Goal: Task Accomplishment & Management: Complete application form

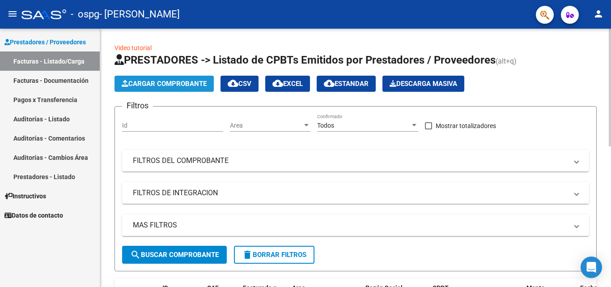
click at [191, 87] on span "Cargar Comprobante" at bounding box center [164, 84] width 85 height 8
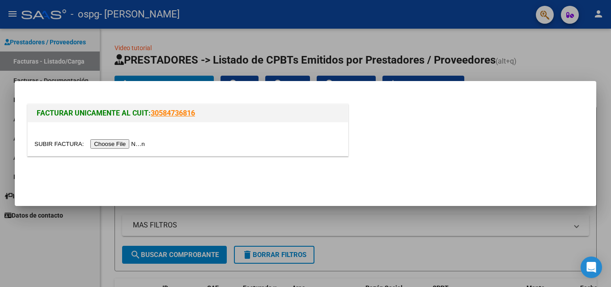
click at [106, 140] on input "file" at bounding box center [90, 143] width 113 height 9
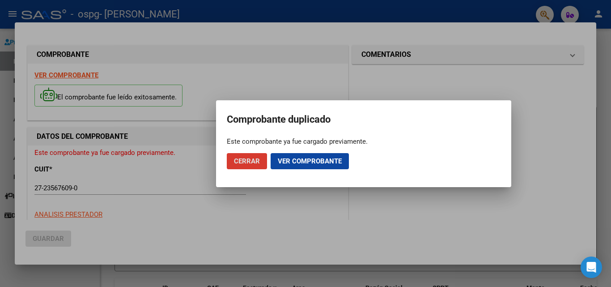
click at [56, 255] on div at bounding box center [305, 143] width 611 height 287
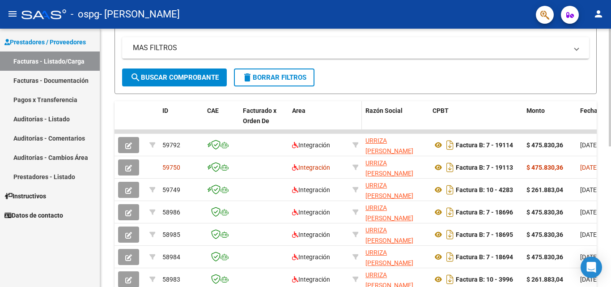
scroll to position [179, 0]
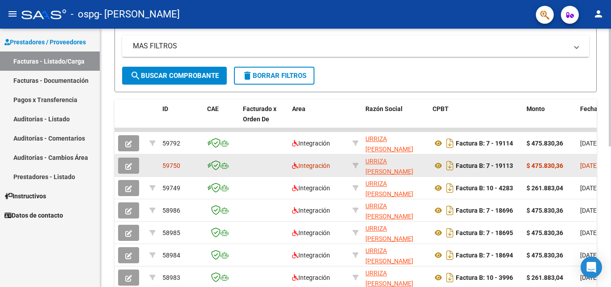
click at [396, 166] on app-link-go-to "URRIZA [PERSON_NAME]" at bounding box center [396, 166] width 60 height 21
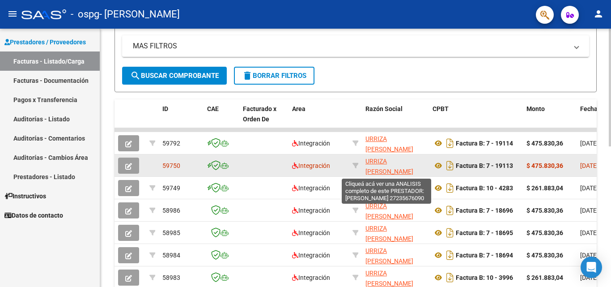
click at [384, 167] on span "URRIZA [PERSON_NAME]" at bounding box center [390, 165] width 48 height 17
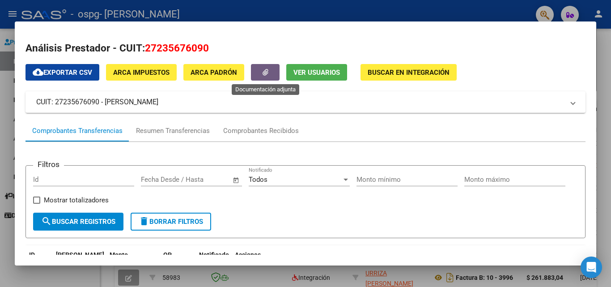
click at [263, 71] on icon "button" at bounding box center [266, 72] width 6 height 7
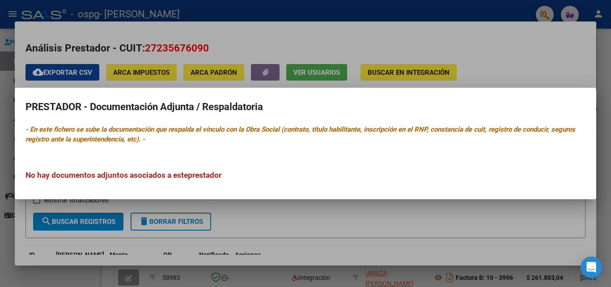
click at [125, 247] on div at bounding box center [305, 143] width 611 height 287
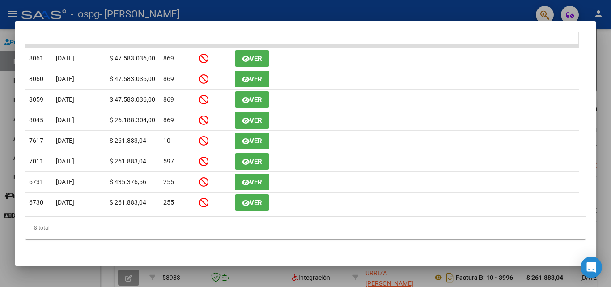
scroll to position [235, 0]
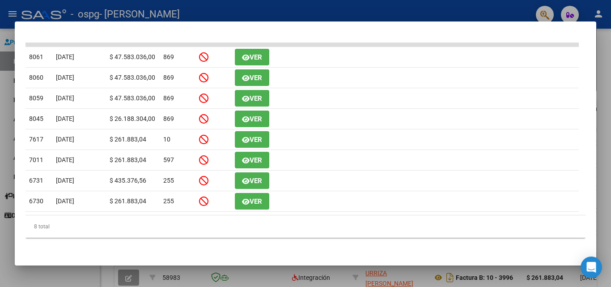
click at [95, 270] on div at bounding box center [305, 143] width 611 height 287
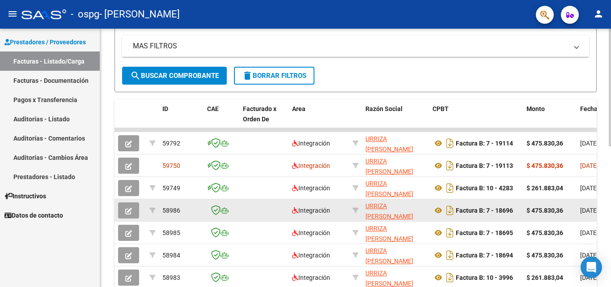
scroll to position [12, 0]
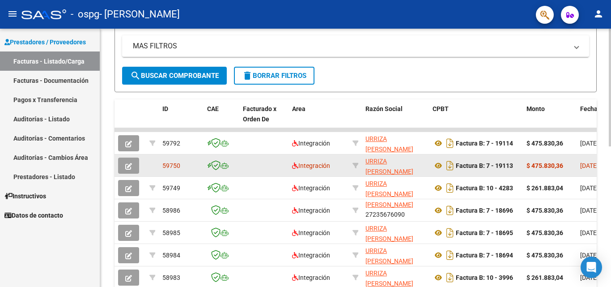
click at [536, 166] on strong "$ 475.830,36" at bounding box center [545, 165] width 37 height 7
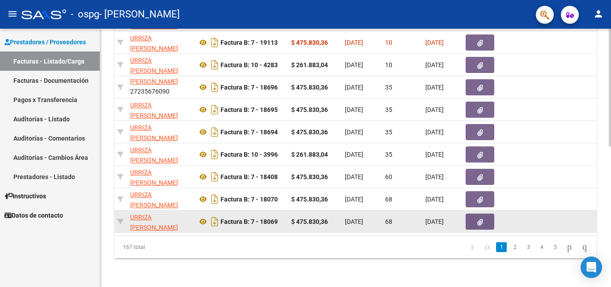
scroll to position [264, 0]
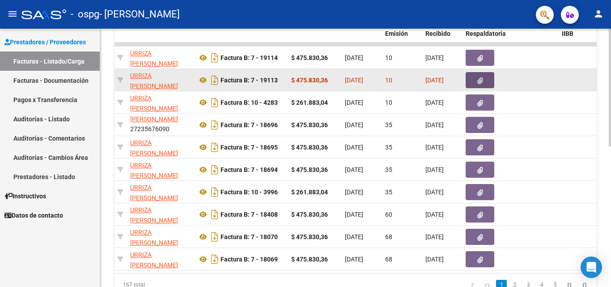
click at [478, 77] on span "button" at bounding box center [480, 80] width 6 height 8
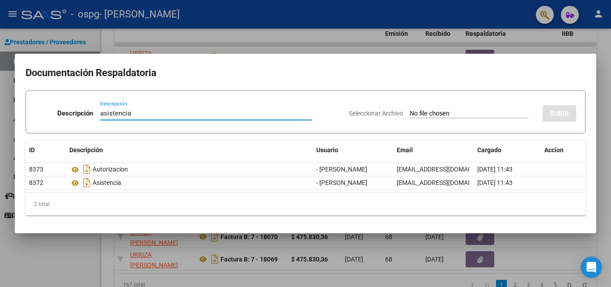
type input "asistencia"
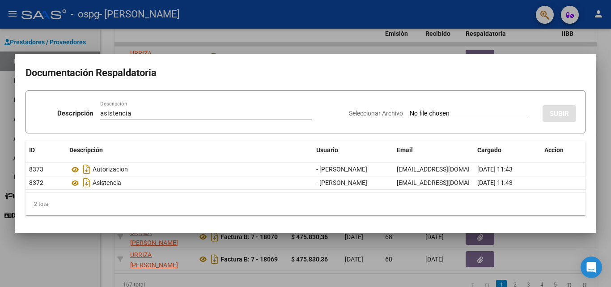
click at [410, 111] on input "Seleccionar Archivo" at bounding box center [469, 114] width 119 height 9
type input "C:\fakepath\[PERSON_NAME][DATE].pdf"
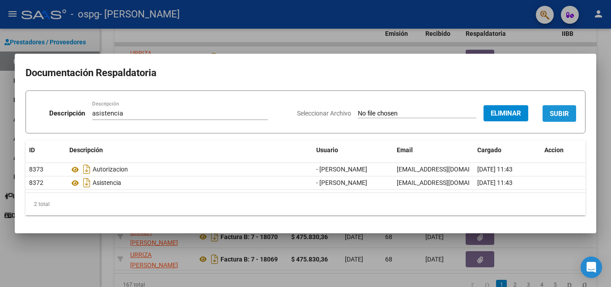
click at [561, 111] on span "SUBIR" at bounding box center [559, 114] width 19 height 8
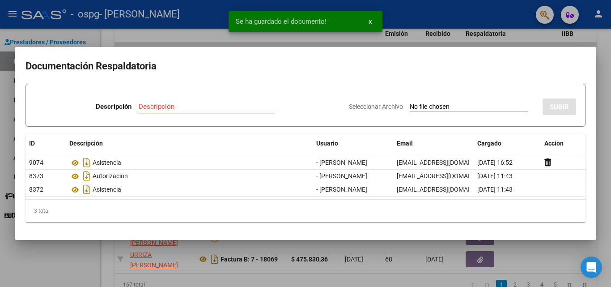
click at [86, 246] on div at bounding box center [305, 143] width 611 height 287
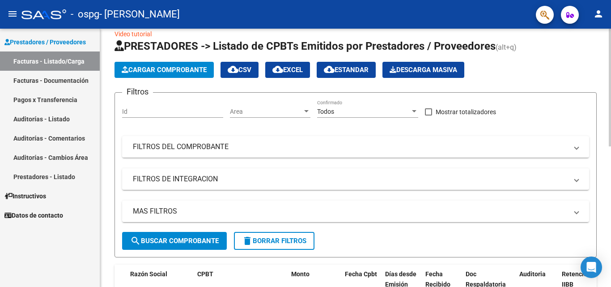
scroll to position [0, 0]
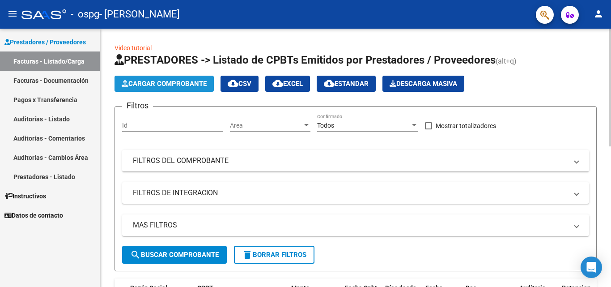
click at [162, 85] on span "Cargar Comprobante" at bounding box center [164, 84] width 85 height 8
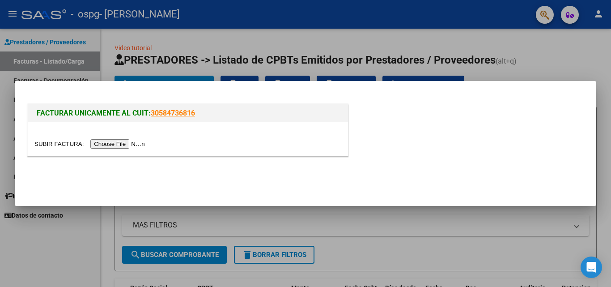
click at [119, 143] on input "file" at bounding box center [90, 143] width 113 height 9
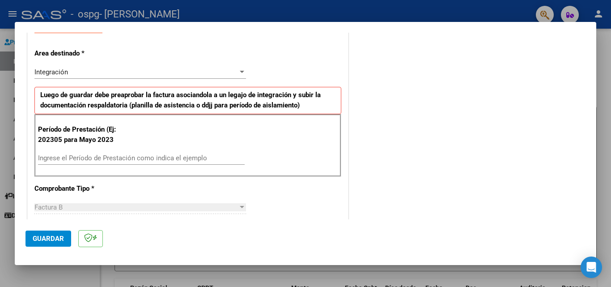
scroll to position [179, 0]
drag, startPoint x: 194, startPoint y: 165, endPoint x: 191, endPoint y: 160, distance: 5.6
click at [192, 162] on div "Ingrese el Período de Prestación como indica el ejemplo" at bounding box center [141, 162] width 207 height 22
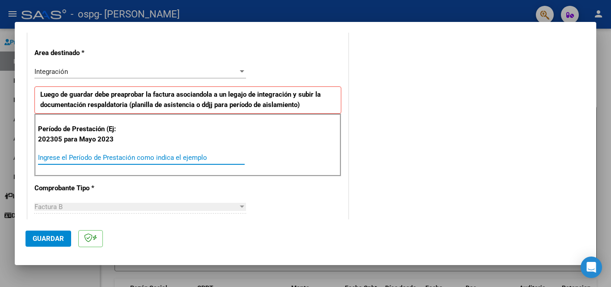
click at [191, 159] on input "Ingrese el Período de Prestación como indica el ejemplo" at bounding box center [141, 157] width 207 height 8
type input "202507"
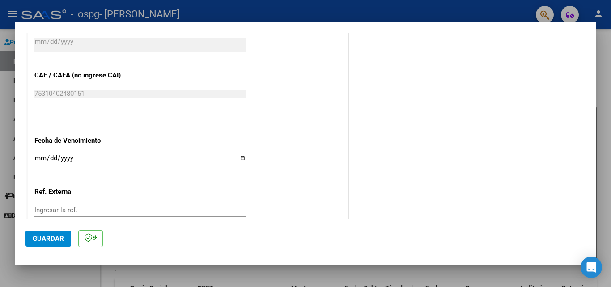
scroll to position [537, 0]
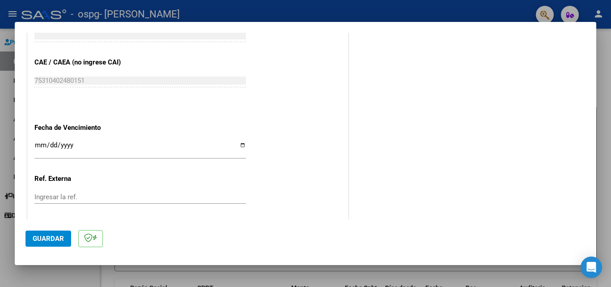
click at [236, 143] on input "Ingresar la fecha" at bounding box center [140, 148] width 212 height 14
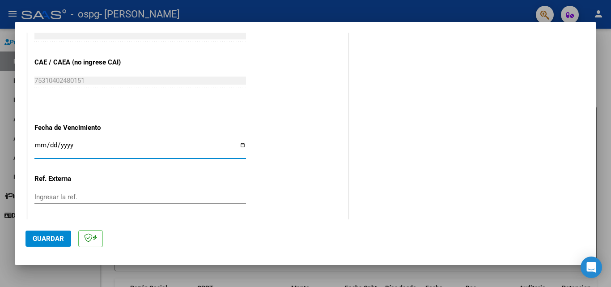
click at [239, 145] on input "Ingresar la fecha" at bounding box center [140, 148] width 212 height 14
type input "[DATE]"
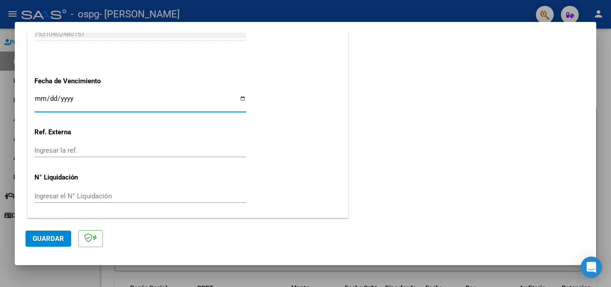
scroll to position [584, 0]
click at [48, 241] on span "Guardar" at bounding box center [48, 238] width 31 height 8
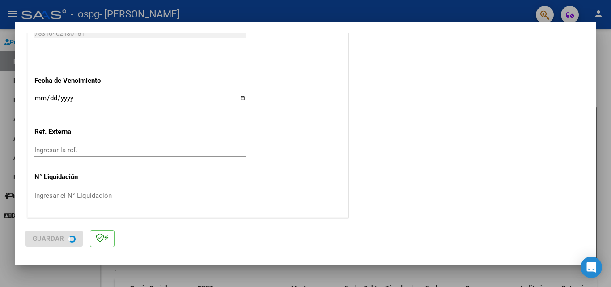
scroll to position [0, 0]
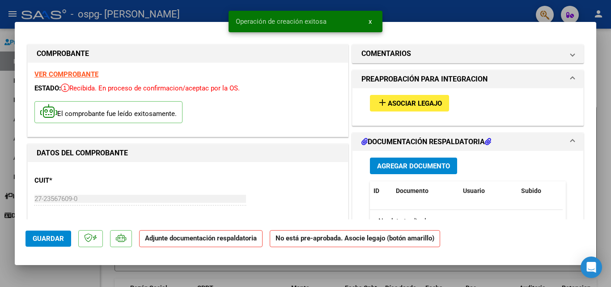
click at [421, 105] on span "Asociar Legajo" at bounding box center [415, 103] width 54 height 8
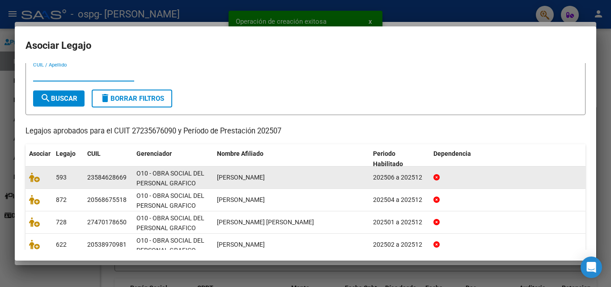
scroll to position [45, 0]
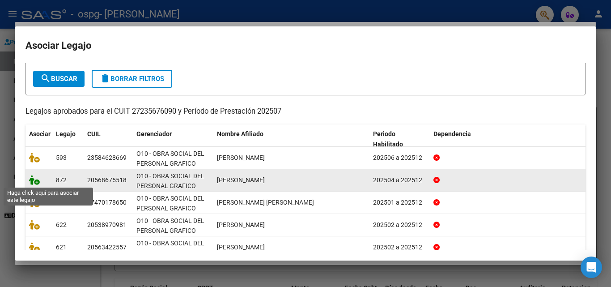
click at [34, 180] on icon at bounding box center [34, 180] width 11 height 10
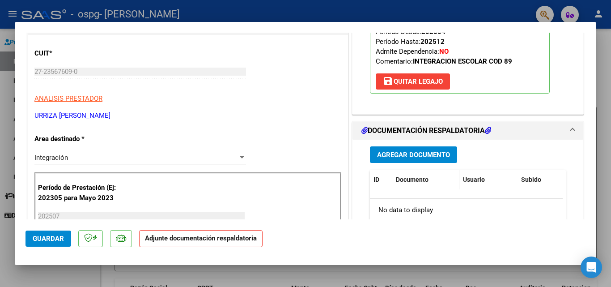
scroll to position [134, 0]
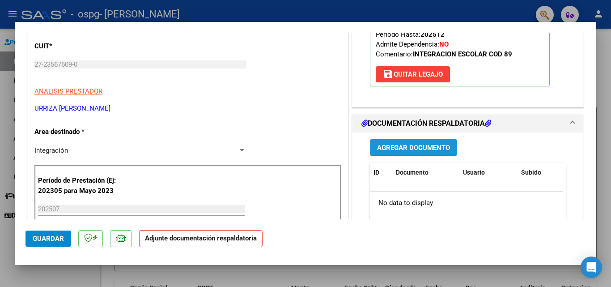
click at [424, 153] on button "Agregar Documento" at bounding box center [413, 147] width 87 height 17
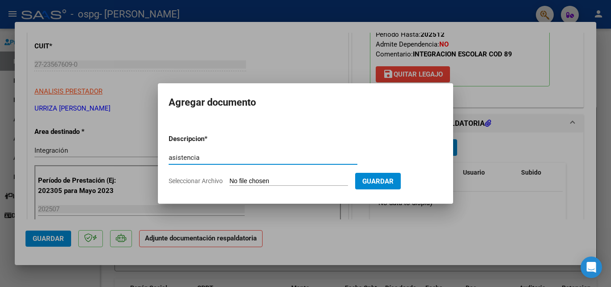
type input "asistencia"
click at [302, 181] on input "Seleccionar Archivo" at bounding box center [289, 181] width 119 height 9
type input "C:\fakepath\ASIST SAIE [DATE] - [PERSON_NAME].pdf"
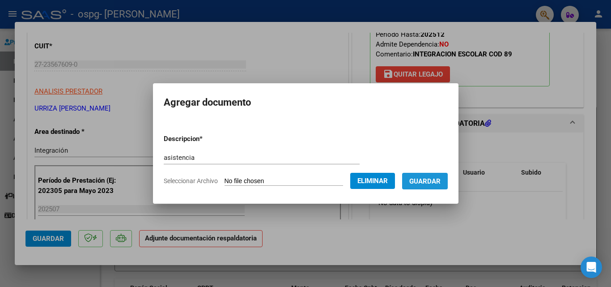
click at [433, 186] on button "Guardar" at bounding box center [425, 181] width 46 height 17
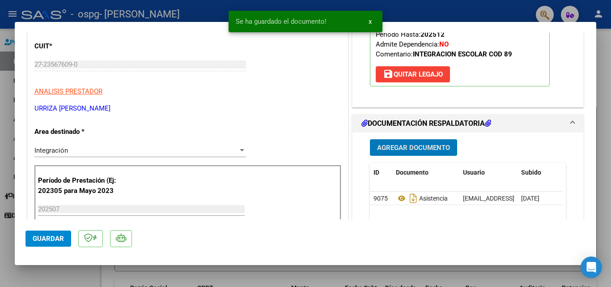
click at [43, 235] on span "Guardar" at bounding box center [48, 238] width 31 height 8
click at [65, 271] on div at bounding box center [305, 143] width 611 height 287
type input "$ 0,00"
